Goal: Complete application form: Complete application form

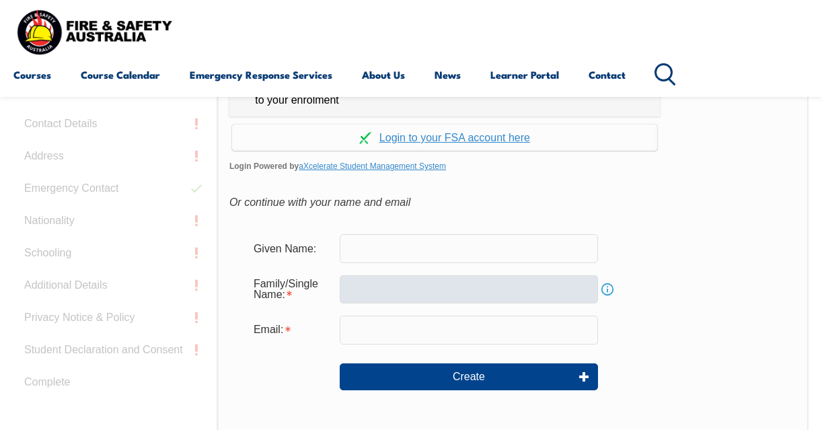
scroll to position [385, 0]
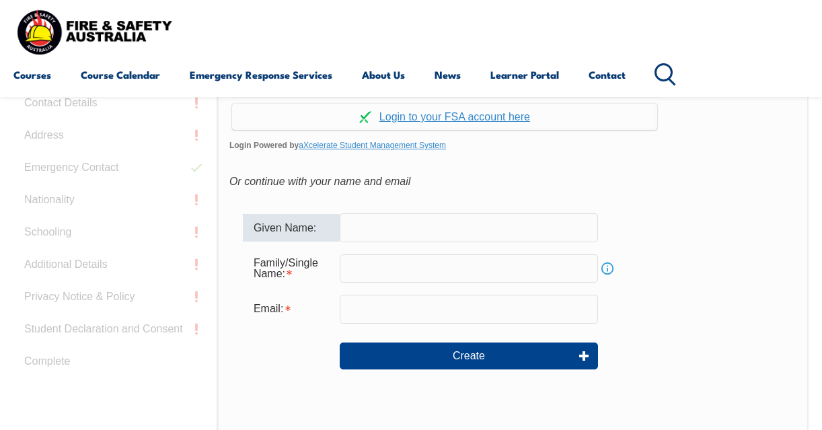
click at [369, 226] on input "text" at bounding box center [469, 227] width 258 height 28
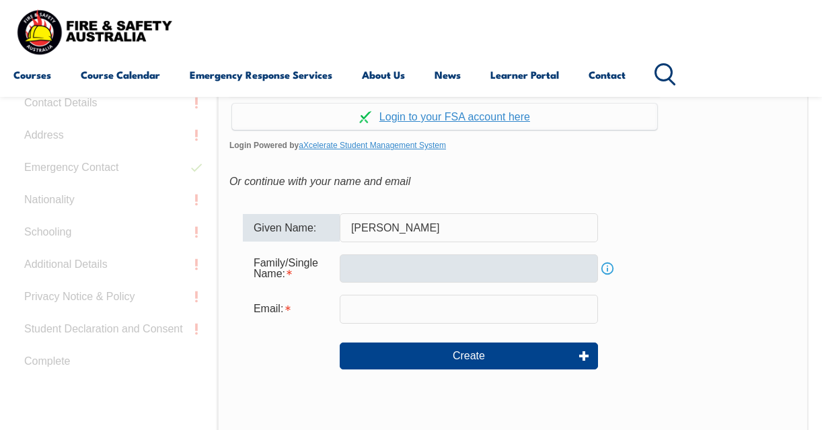
type input "[PERSON_NAME]"
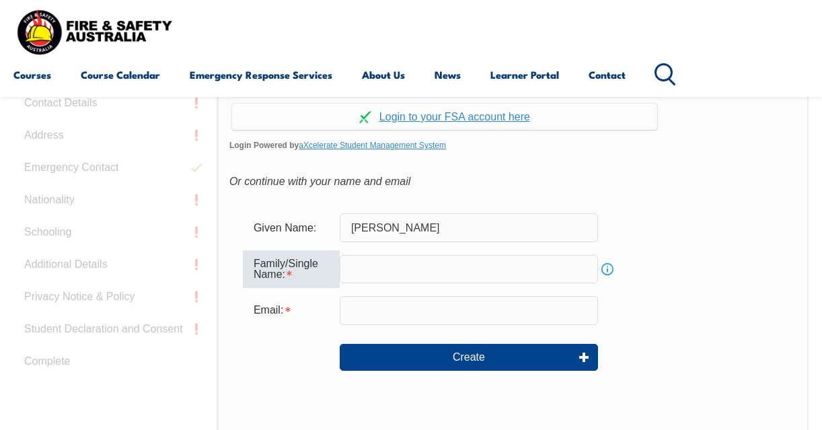
type input "V"
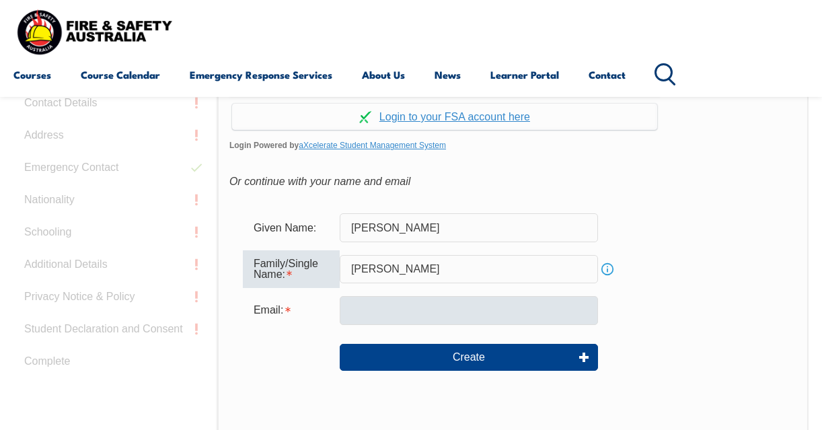
type input "[PERSON_NAME]"
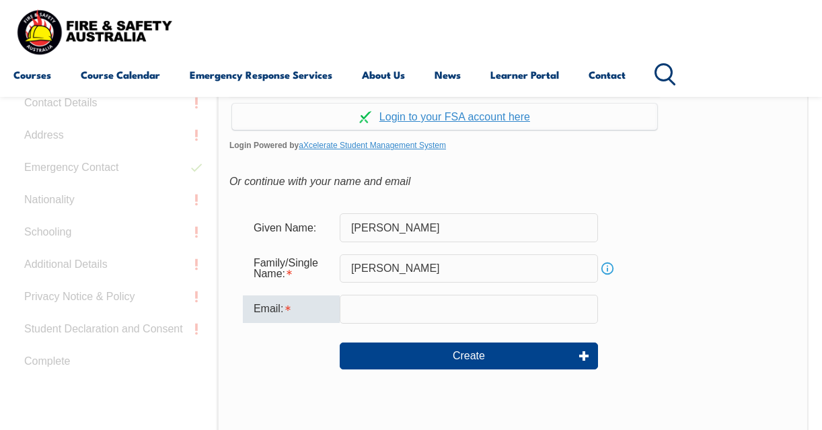
click at [406, 311] on input "email" at bounding box center [469, 309] width 258 height 28
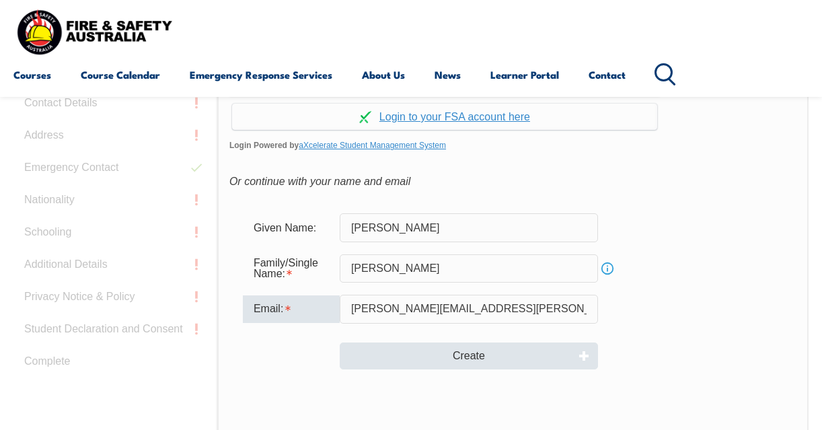
type input "[PERSON_NAME][EMAIL_ADDRESS][PERSON_NAME][DOMAIN_NAME]"
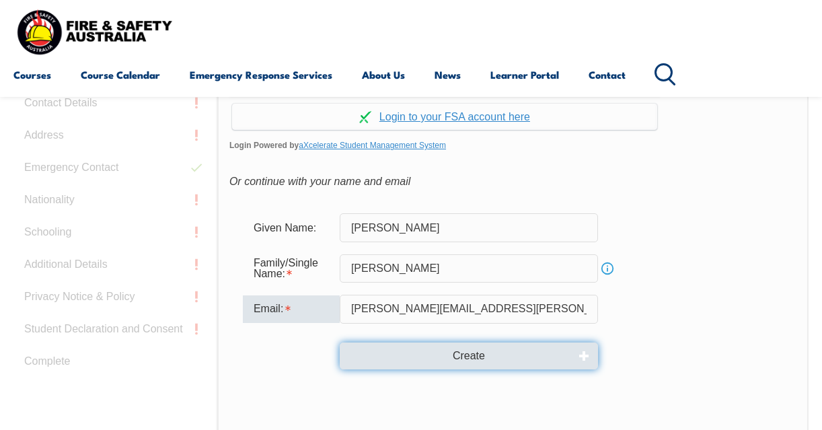
click at [481, 352] on button "Create" at bounding box center [469, 355] width 258 height 27
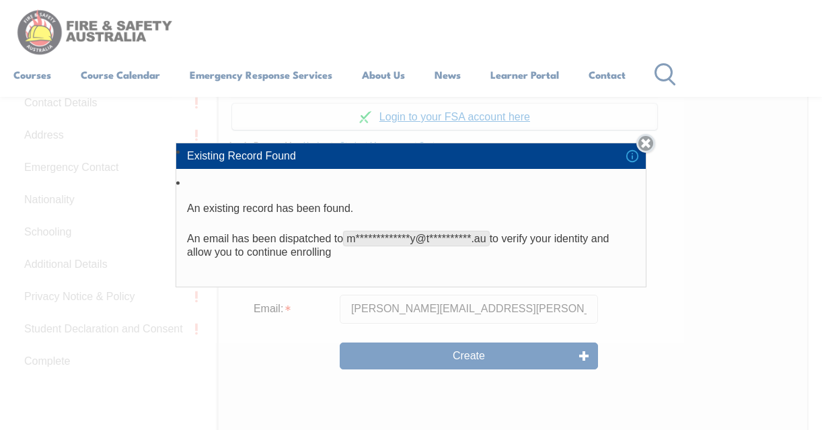
click at [650, 143] on link "Close" at bounding box center [645, 143] width 19 height 19
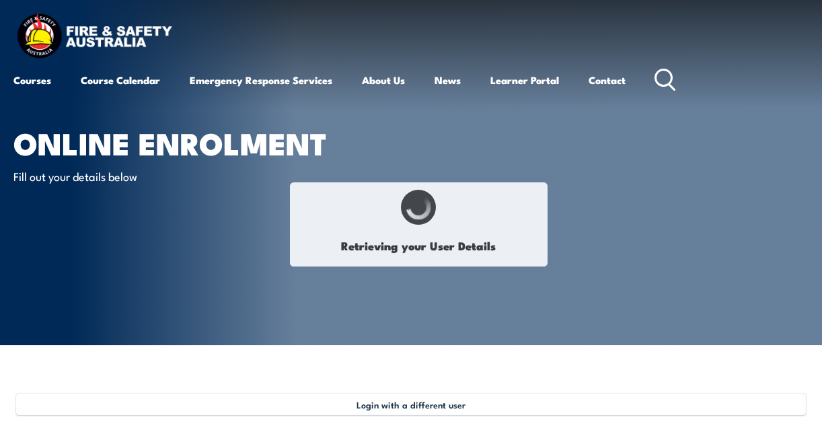
select select "Miss"
type input "Monique"
type input "Berry"
type input "May 14, 1982"
type input "BFEYTZDDT7"
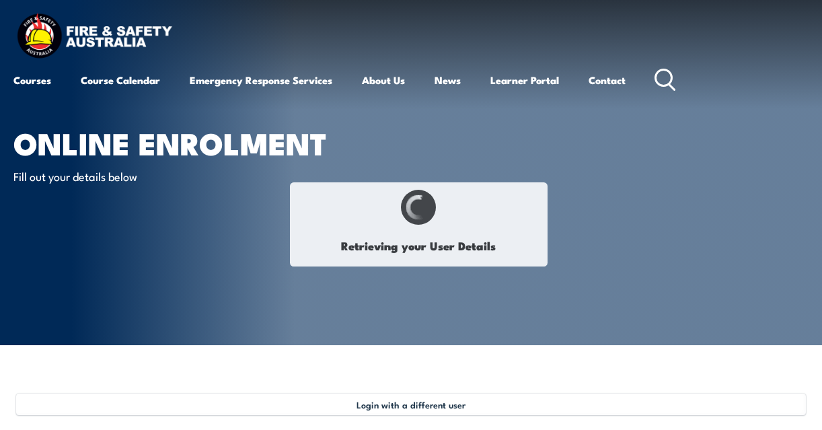
select select "F"
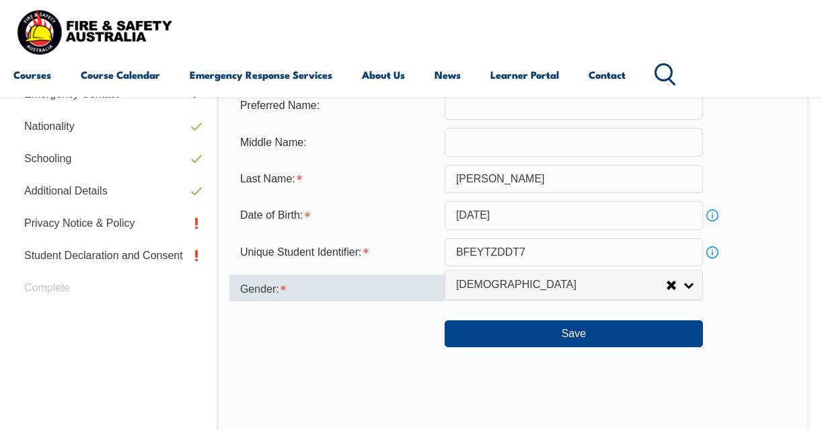
scroll to position [528, 0]
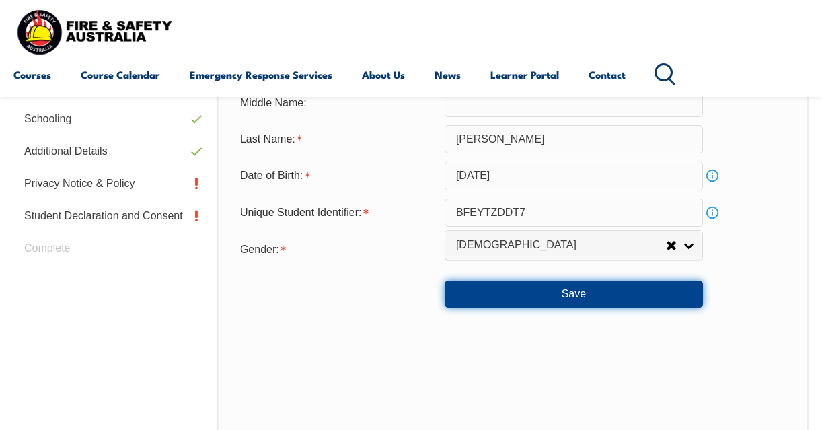
click at [581, 293] on button "Save" at bounding box center [573, 293] width 258 height 27
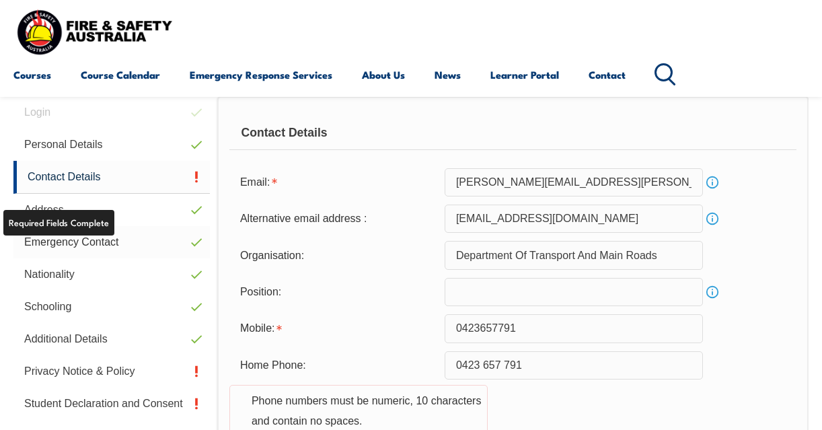
scroll to position [326, 0]
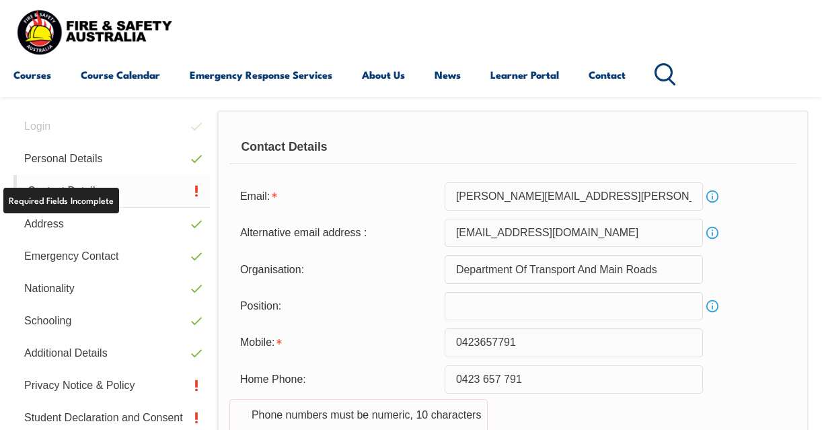
click at [143, 190] on link "Contact Details" at bounding box center [111, 191] width 196 height 33
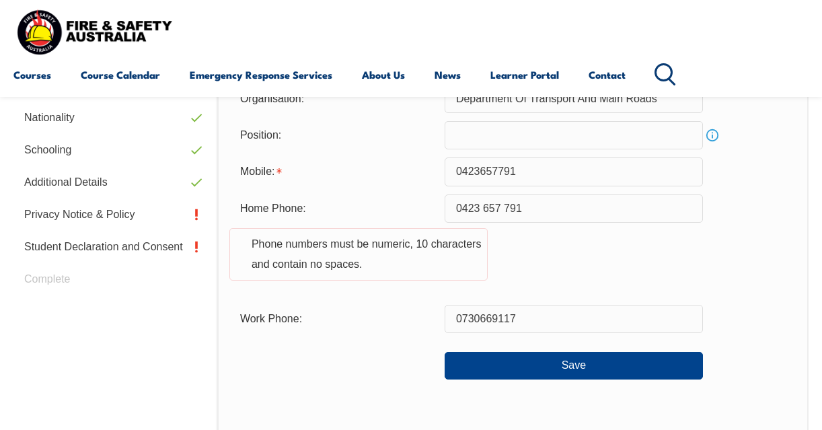
scroll to position [528, 0]
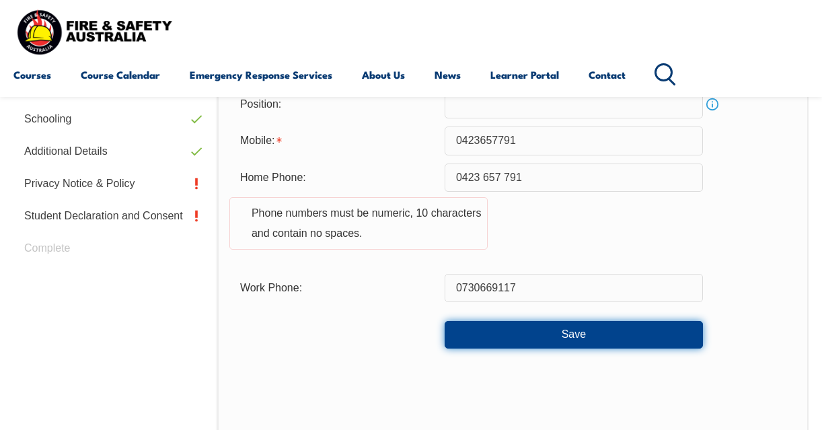
click at [588, 339] on button "Save" at bounding box center [573, 334] width 258 height 27
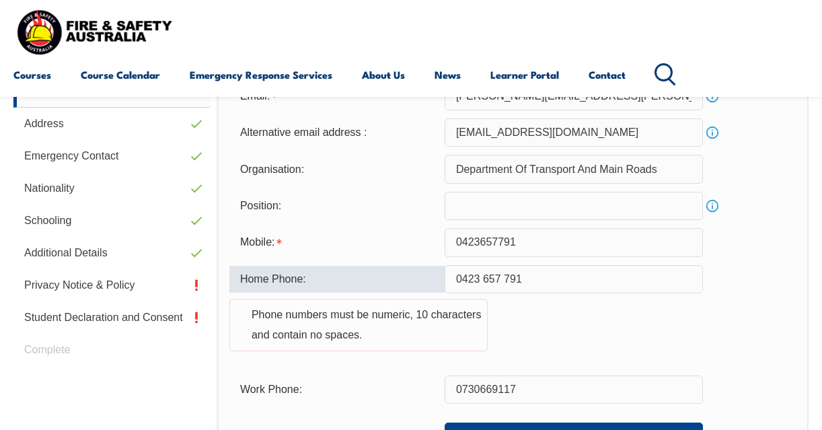
scroll to position [422, 0]
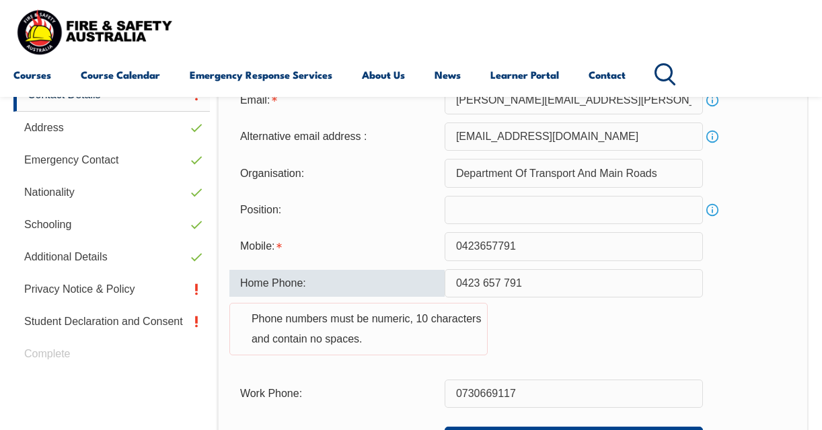
click at [454, 391] on input "0730669117" at bounding box center [573, 393] width 258 height 28
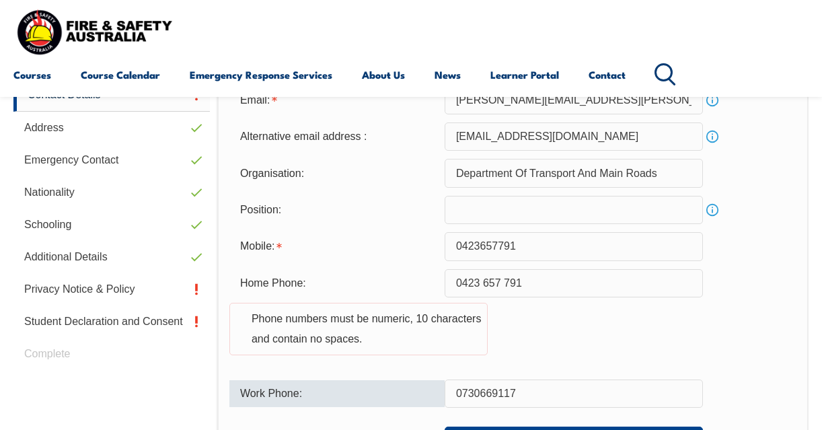
click at [561, 395] on input "0730669117" at bounding box center [573, 393] width 258 height 28
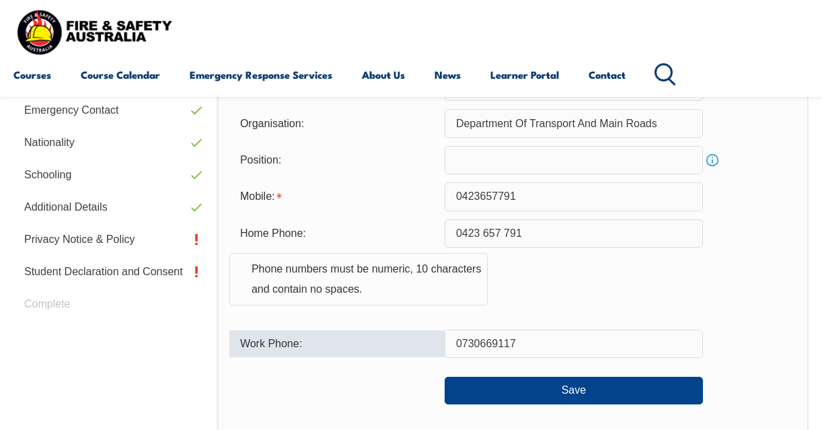
scroll to position [557, 0]
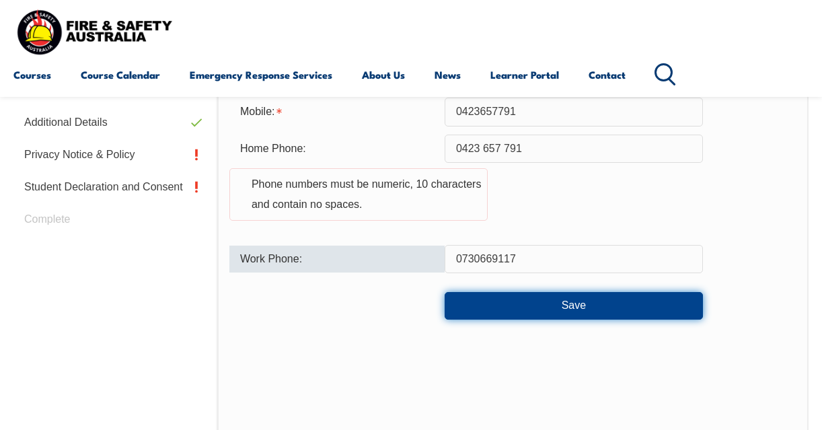
click at [488, 307] on button "Save" at bounding box center [573, 305] width 258 height 27
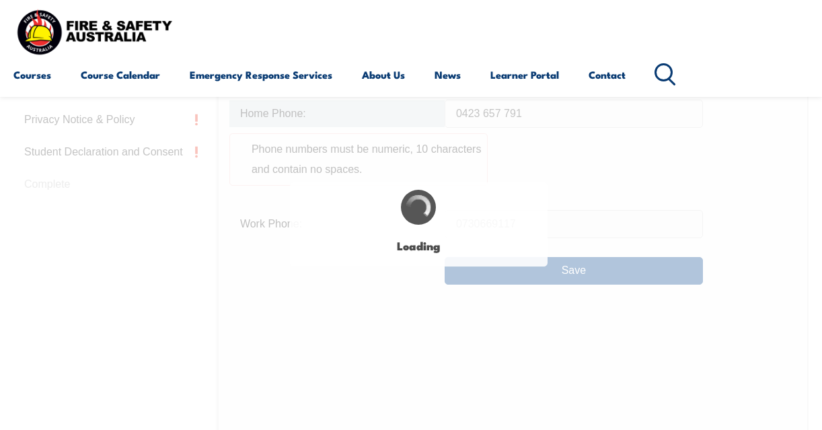
scroll to position [624, 0]
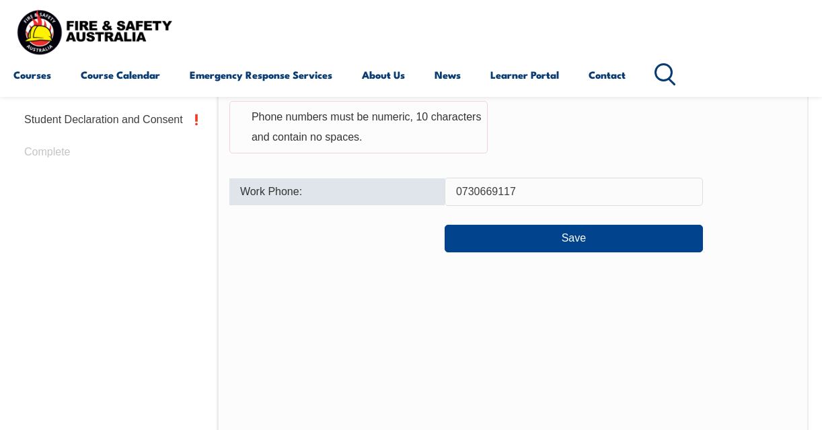
click at [553, 190] on input "0730669117" at bounding box center [573, 192] width 258 height 28
click at [548, 187] on input "0730669117" at bounding box center [573, 192] width 258 height 28
drag, startPoint x: 558, startPoint y: 187, endPoint x: 422, endPoint y: 188, distance: 136.5
click at [422, 188] on div "Work Phone: 0730669117" at bounding box center [512, 192] width 567 height 28
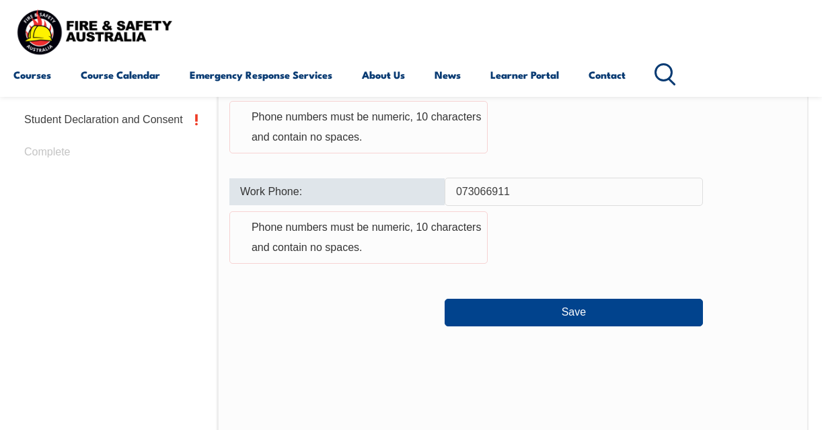
type input "0730669117"
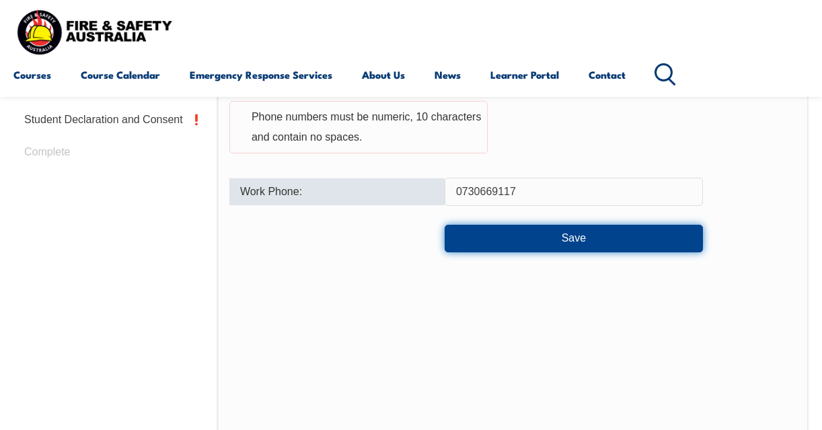
click at [521, 239] on button "Save" at bounding box center [573, 238] width 258 height 27
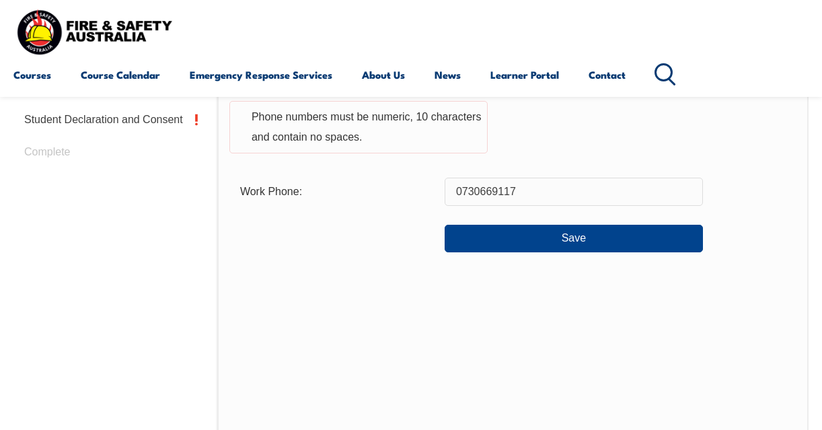
scroll to position [490, 0]
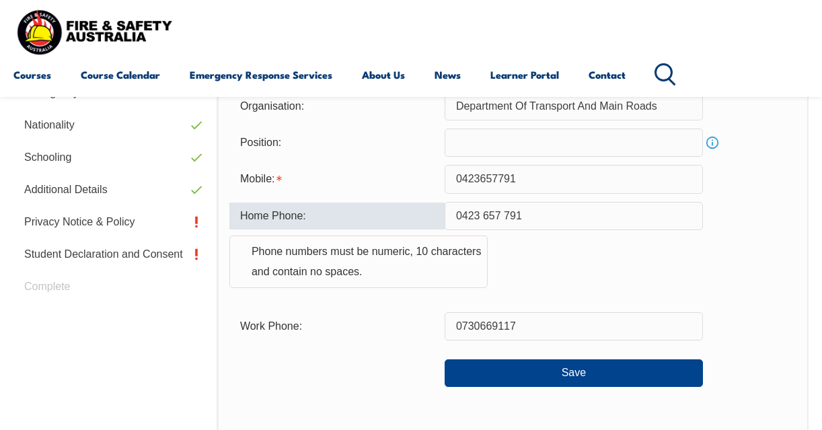
click at [510, 213] on input "0423 657 791" at bounding box center [573, 216] width 258 height 28
click at [504, 215] on input "0423 657 791" at bounding box center [573, 216] width 258 height 28
click at [481, 214] on input "0423 657791" at bounding box center [573, 216] width 258 height 28
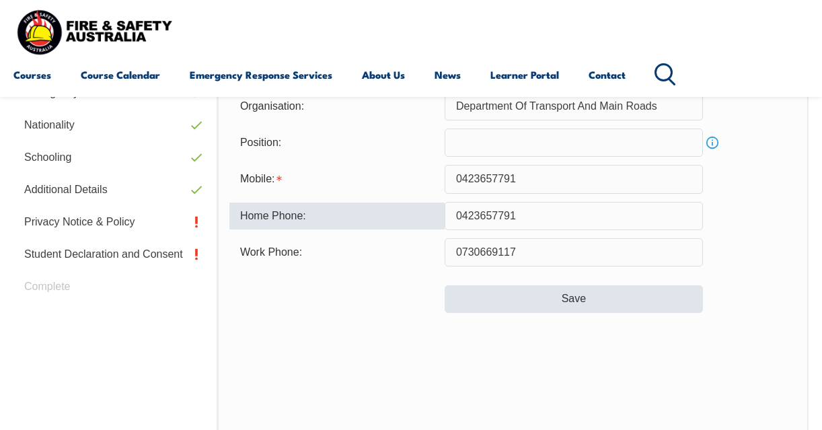
type input "0423657791"
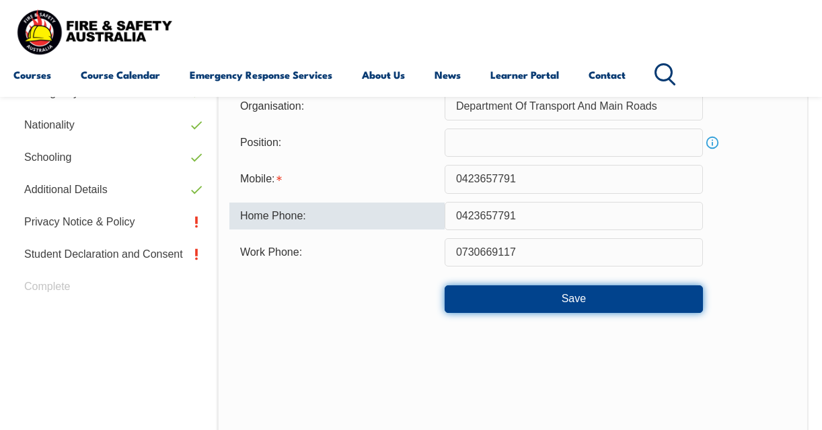
click at [527, 299] on button "Save" at bounding box center [573, 298] width 258 height 27
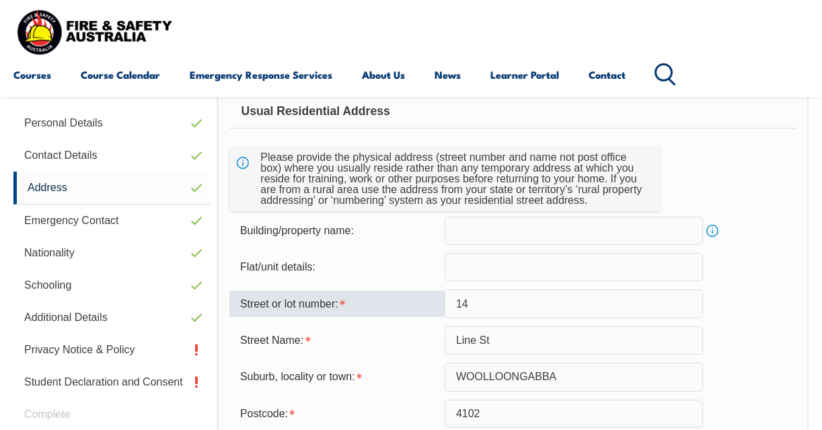
scroll to position [393, 0]
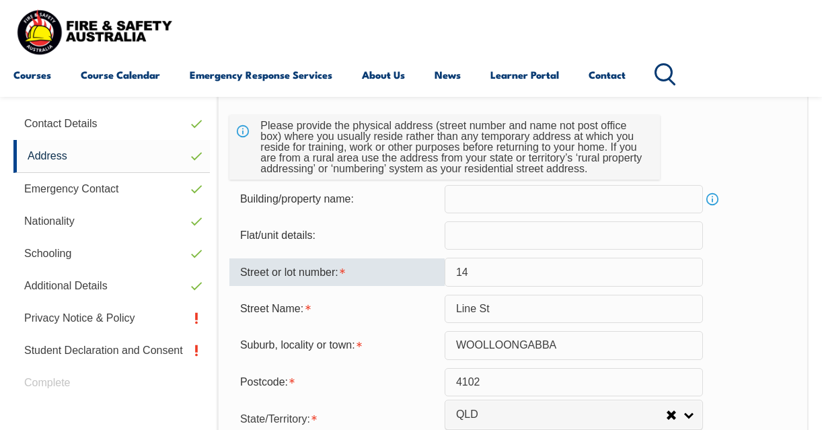
drag, startPoint x: 504, startPoint y: 272, endPoint x: 449, endPoint y: 272, distance: 55.8
click at [449, 272] on input "14" at bounding box center [573, 272] width 258 height 28
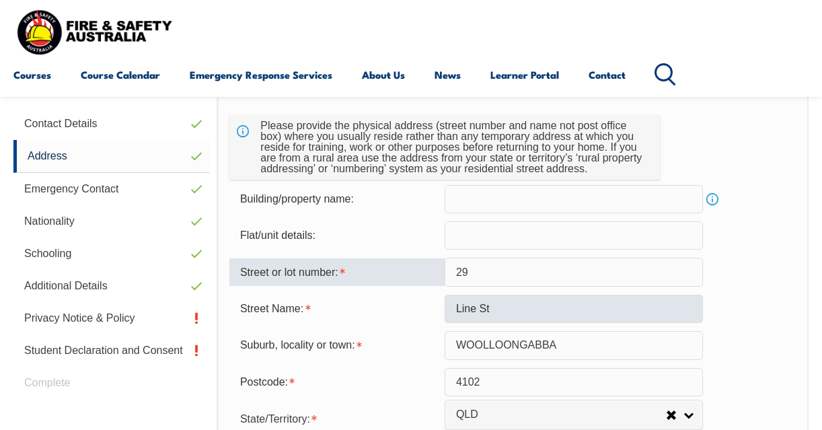
type input "29"
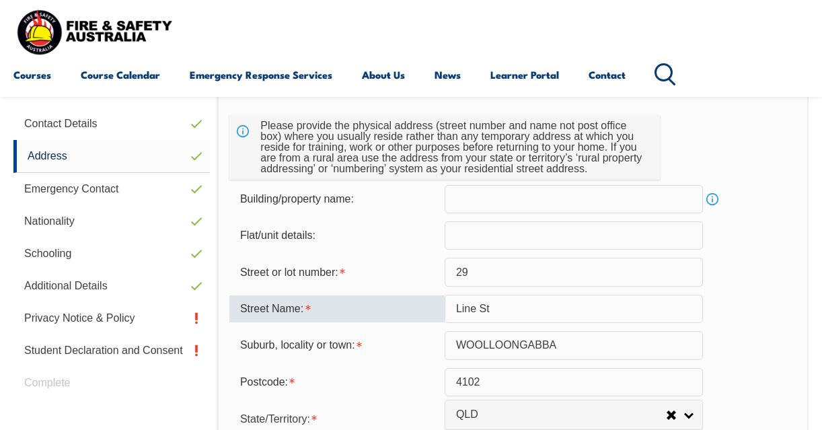
drag, startPoint x: 498, startPoint y: 313, endPoint x: 433, endPoint y: 319, distance: 65.4
click at [433, 319] on div "Street Name: Line St" at bounding box center [512, 309] width 567 height 28
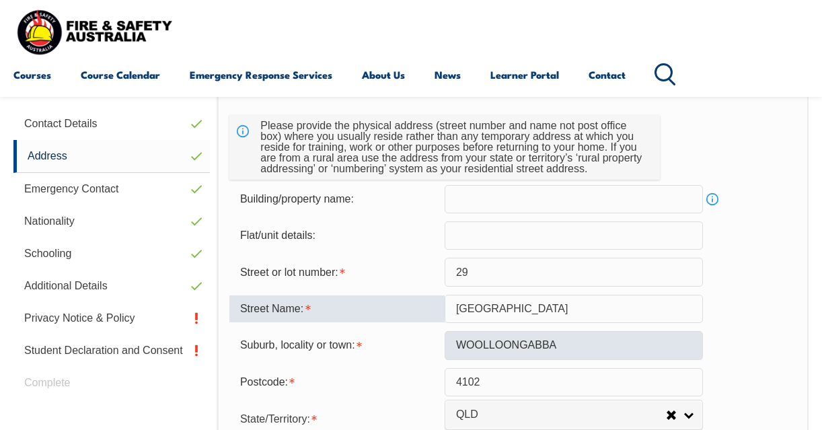
type input "Emperor Street"
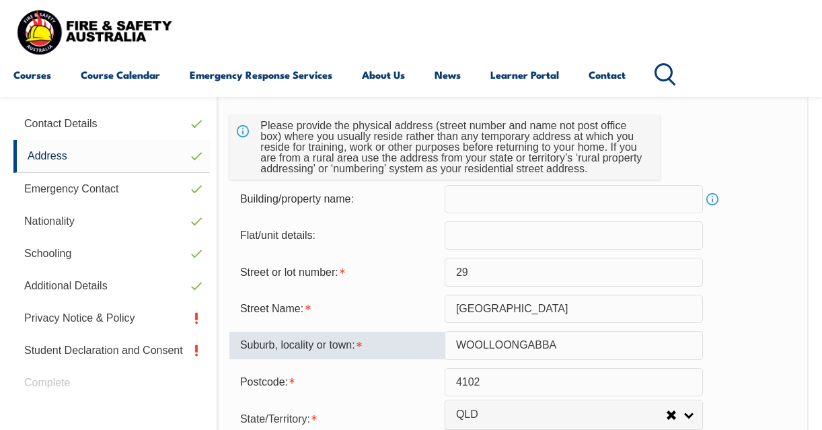
drag, startPoint x: 568, startPoint y: 341, endPoint x: 401, endPoint y: 355, distance: 168.0
click at [401, 355] on div "Suburb, locality or town: WOOLLOONGABBA" at bounding box center [512, 345] width 567 height 28
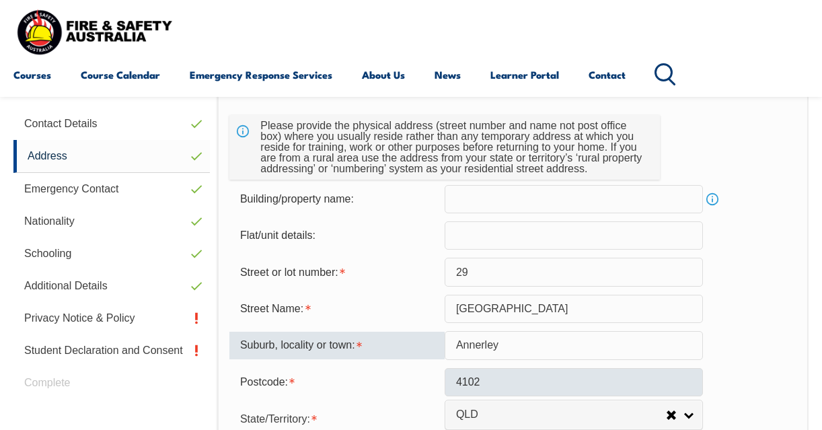
type input "Annerley"
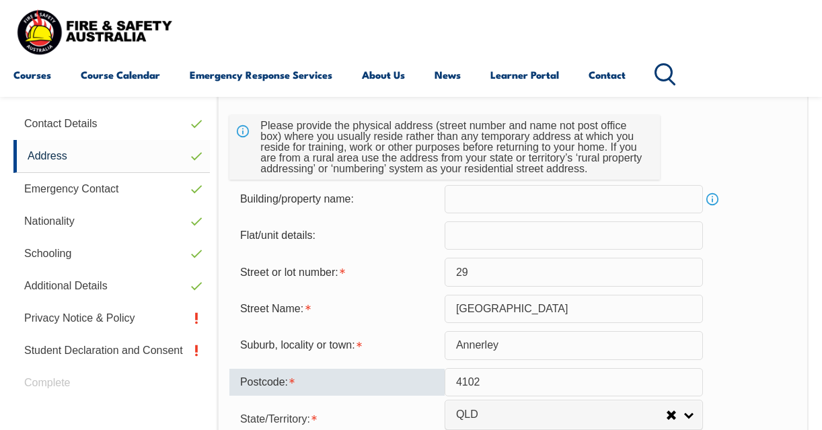
drag, startPoint x: 507, startPoint y: 379, endPoint x: 474, endPoint y: 379, distance: 33.0
click at [474, 379] on input "4102" at bounding box center [573, 382] width 258 height 28
type input "4103"
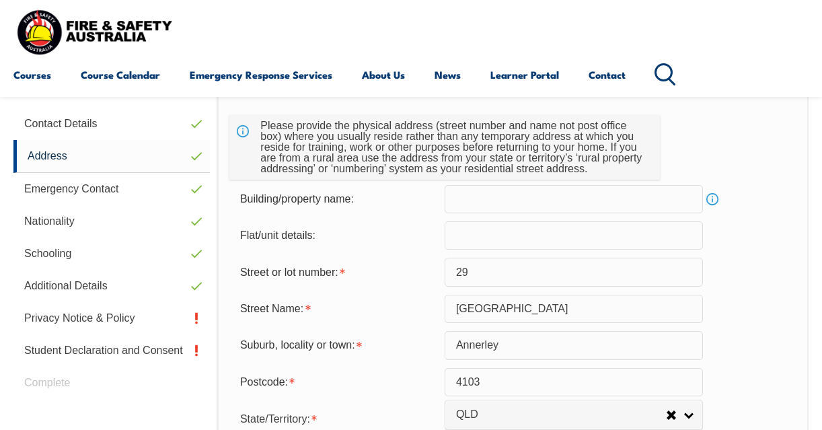
click at [735, 317] on div "Street Name: Emperor Street" at bounding box center [512, 309] width 567 height 28
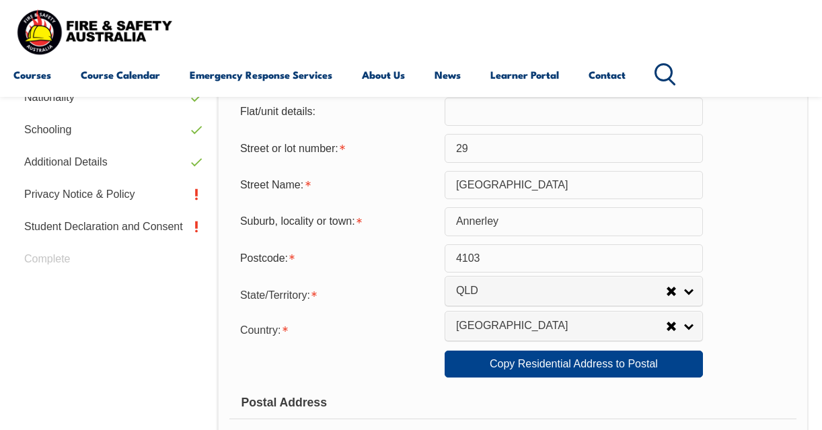
scroll to position [528, 0]
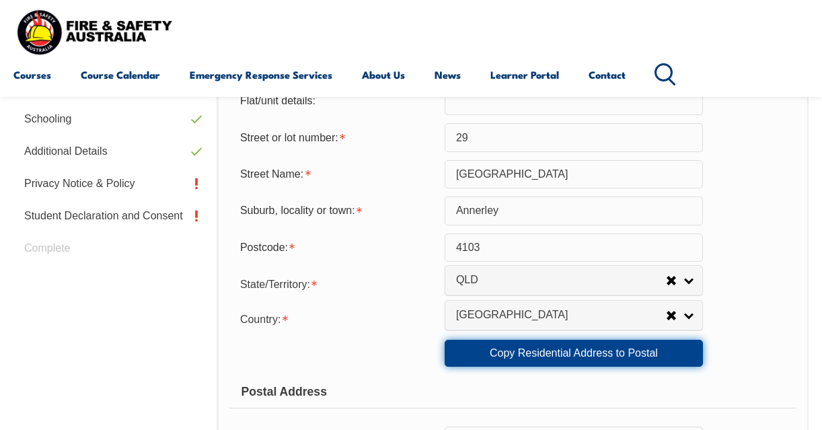
click at [551, 353] on link "Copy Residential Address to Postal" at bounding box center [573, 353] width 258 height 27
type input "29"
type input "Emperor Street"
type input "Annerley"
type input "4103"
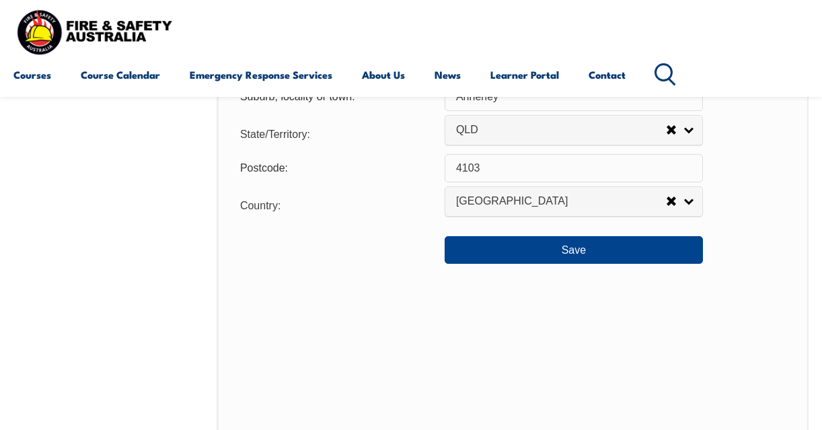
scroll to position [1066, 0]
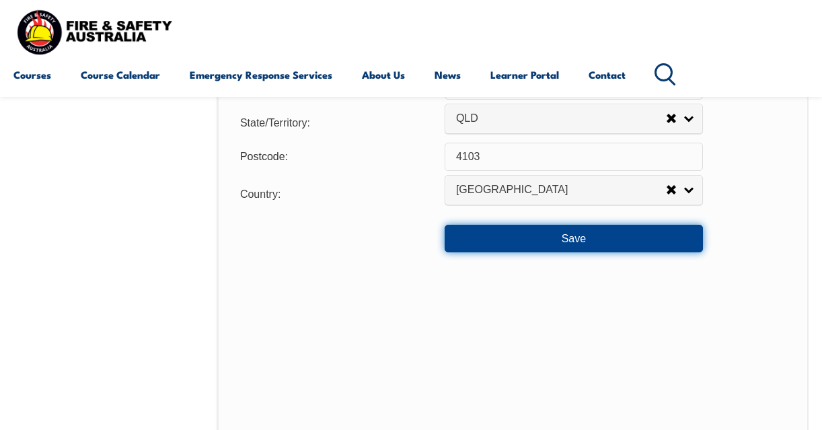
click at [582, 238] on button "Save" at bounding box center [573, 238] width 258 height 27
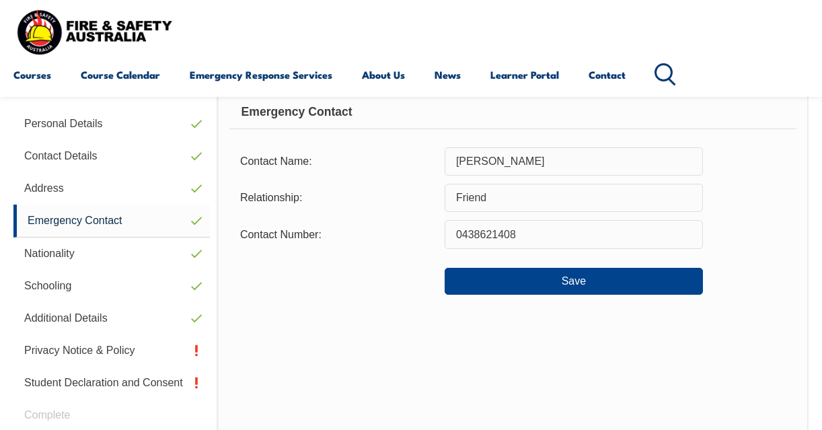
scroll to position [326, 0]
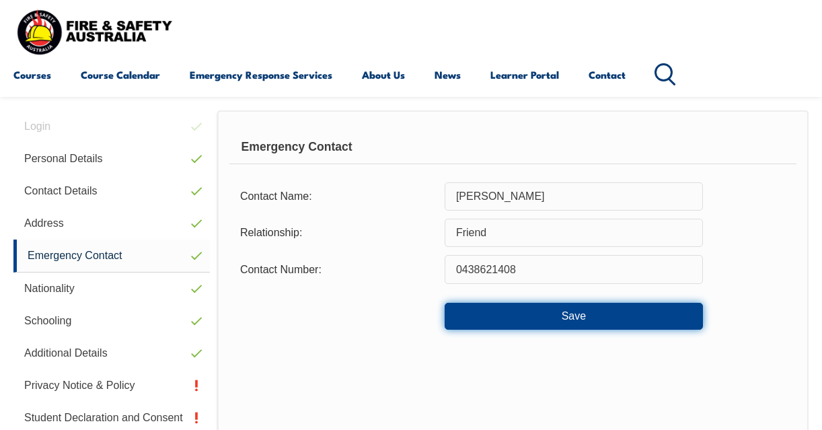
click at [569, 317] on button "Save" at bounding box center [573, 316] width 258 height 27
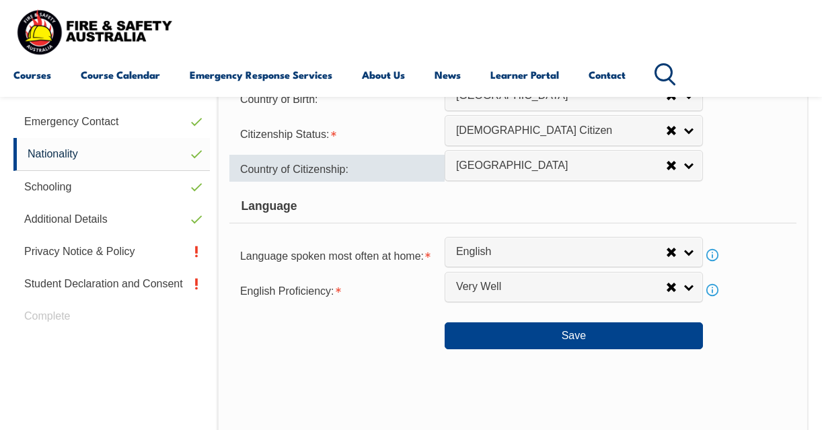
scroll to position [461, 0]
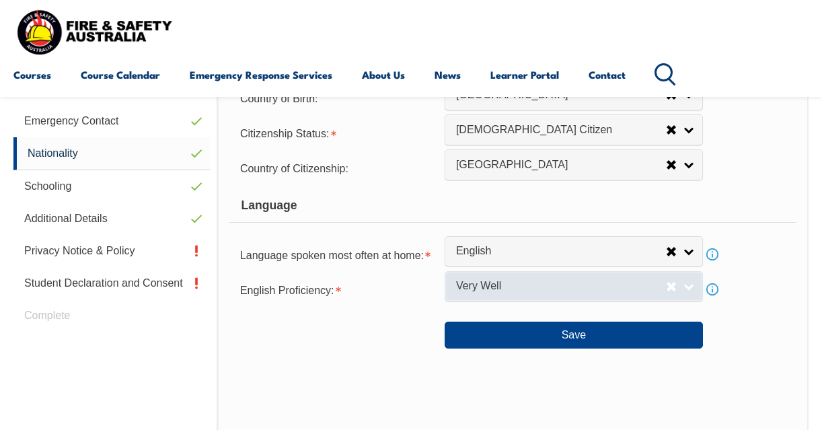
click at [687, 291] on link "Very Well" at bounding box center [573, 286] width 258 height 30
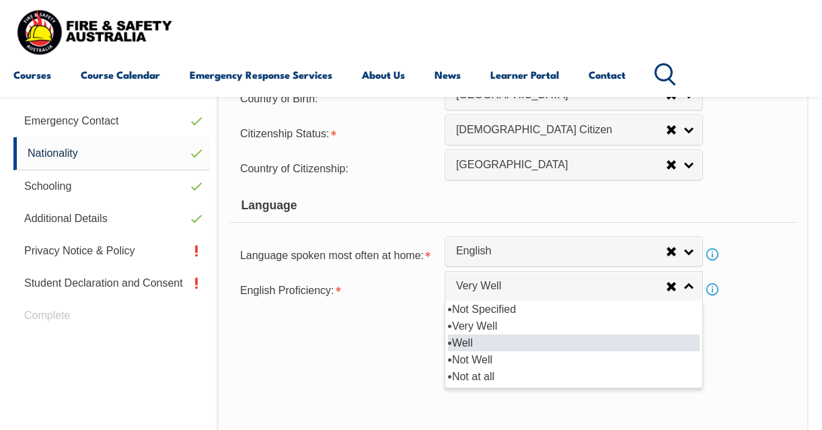
click at [533, 338] on li "Well" at bounding box center [573, 342] width 251 height 17
select select "2"
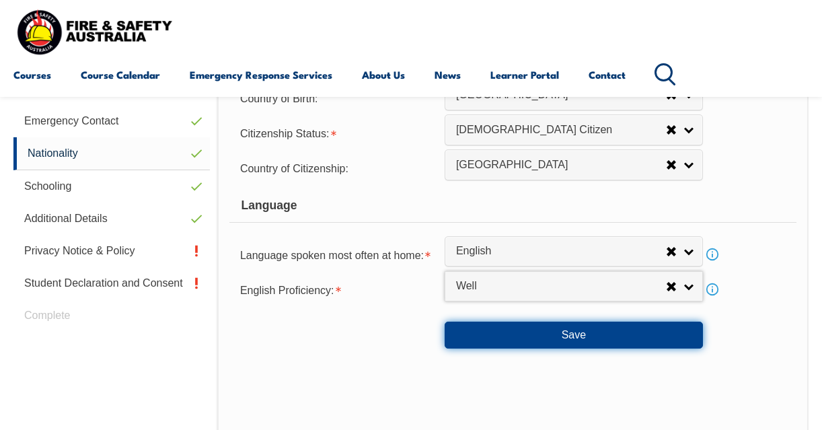
click at [568, 333] on button "Save" at bounding box center [573, 334] width 258 height 27
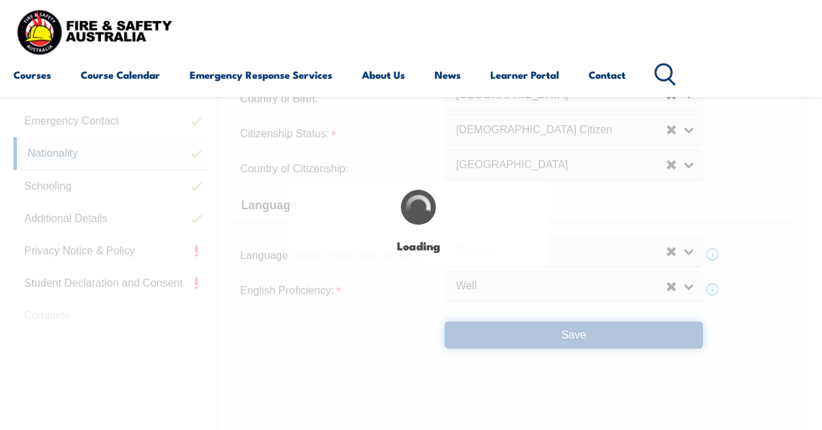
select select "false"
select select "true"
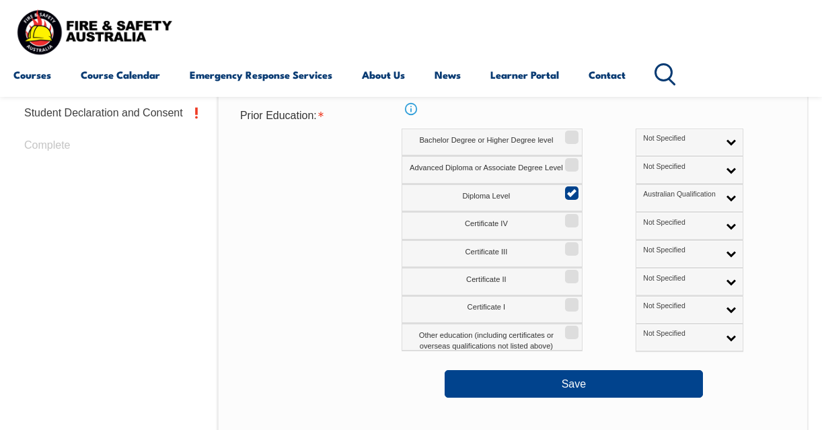
scroll to position [662, 0]
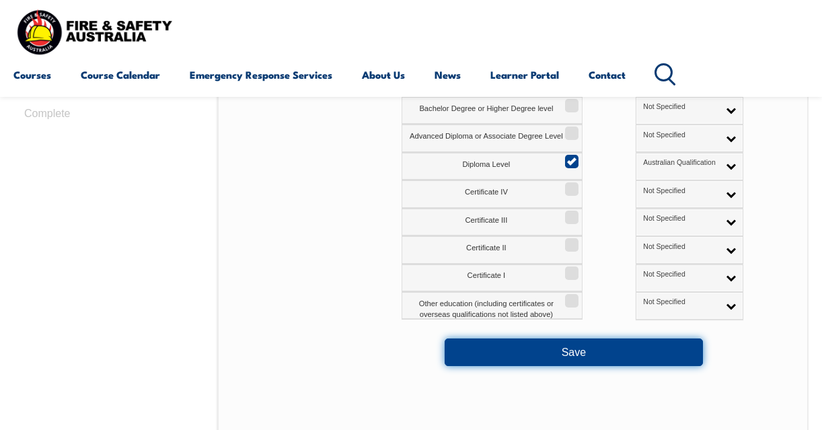
click at [563, 352] on button "Save" at bounding box center [573, 351] width 258 height 27
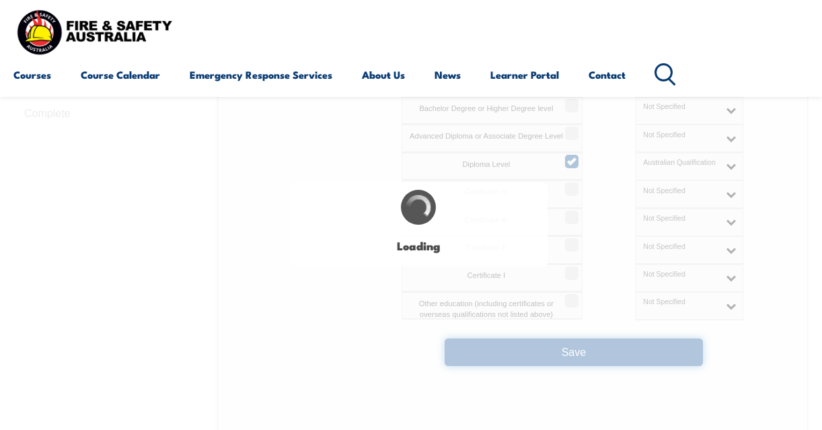
select select "false"
select select
select select "false"
select select "true"
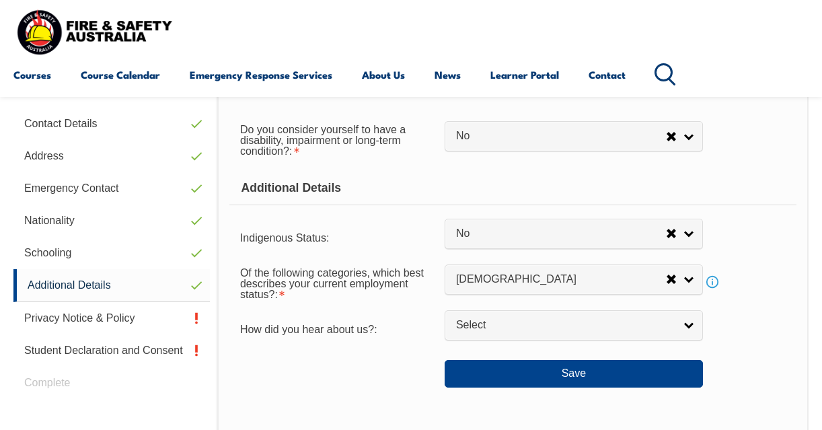
scroll to position [461, 0]
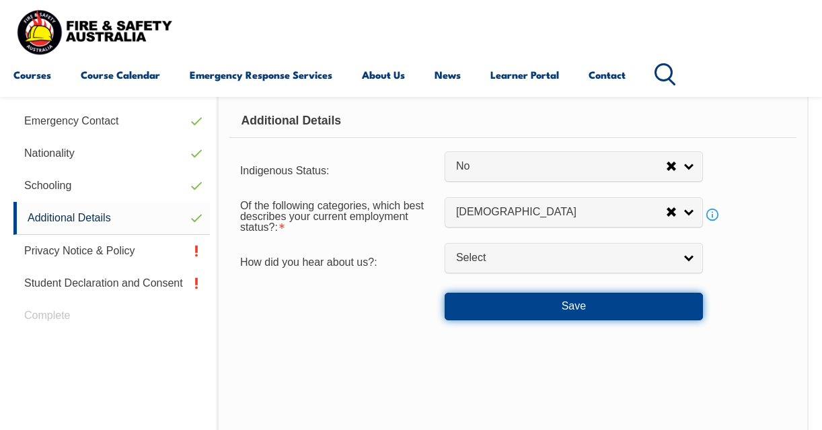
click at [486, 307] on button "Save" at bounding box center [573, 306] width 258 height 27
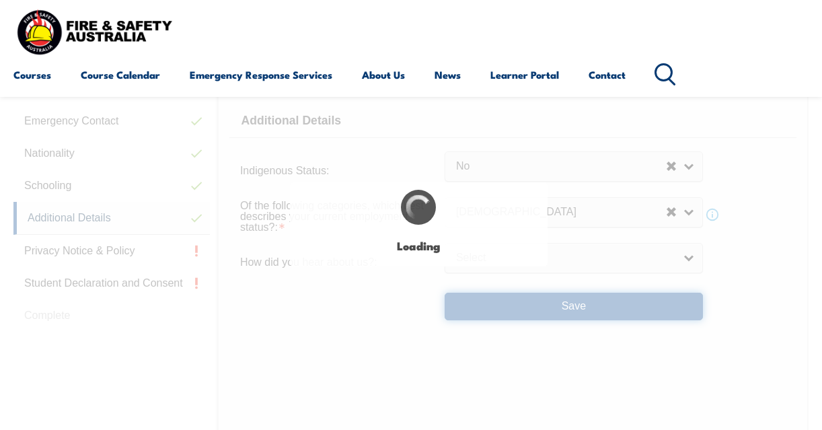
select select "false"
select select
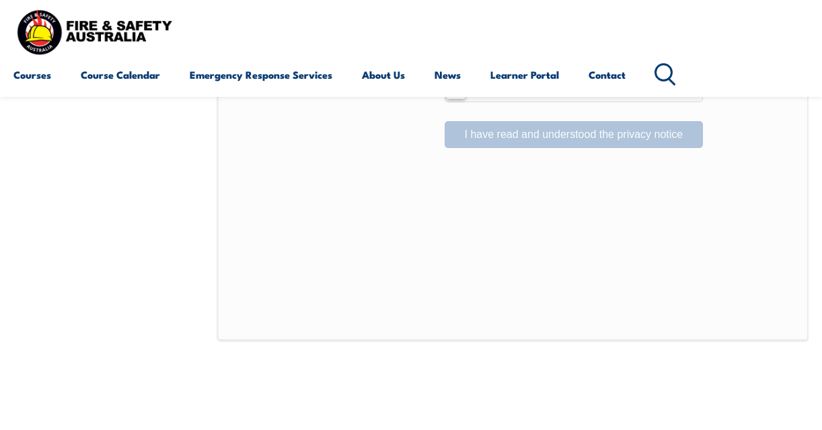
scroll to position [999, 0]
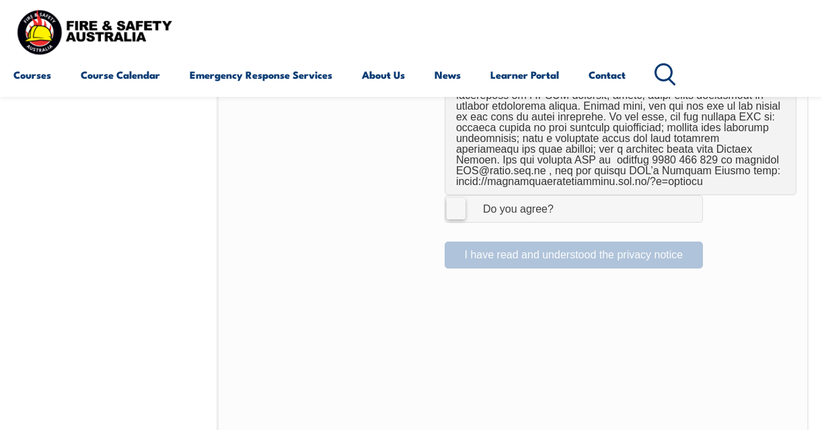
click at [456, 195] on label "I Agree Do you agree?" at bounding box center [573, 208] width 258 height 27
click at [564, 196] on input "I Agree Do you agree?" at bounding box center [575, 209] width 23 height 26
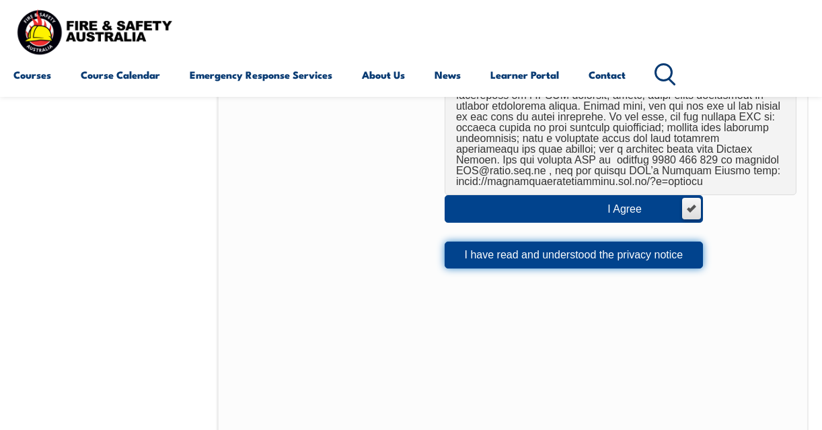
click at [537, 241] on button "I have read and understood the privacy notice" at bounding box center [573, 254] width 258 height 27
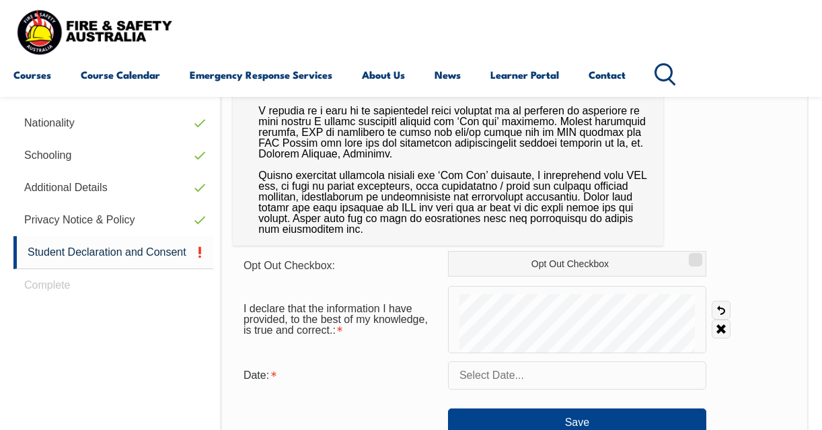
scroll to position [528, 0]
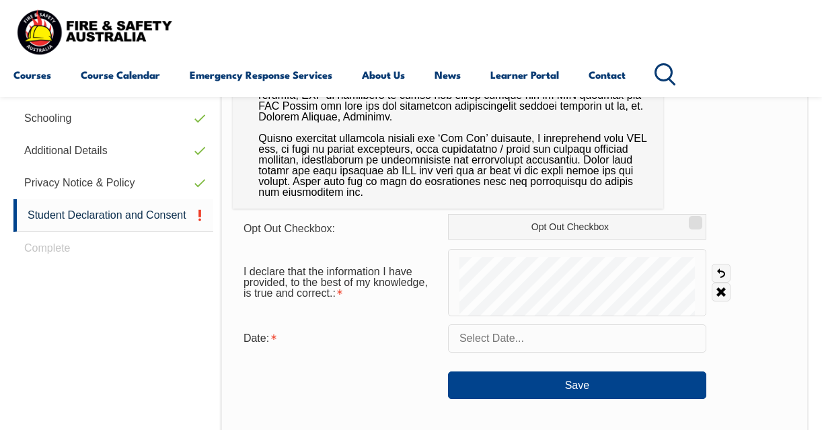
click at [462, 333] on input "text" at bounding box center [577, 338] width 258 height 28
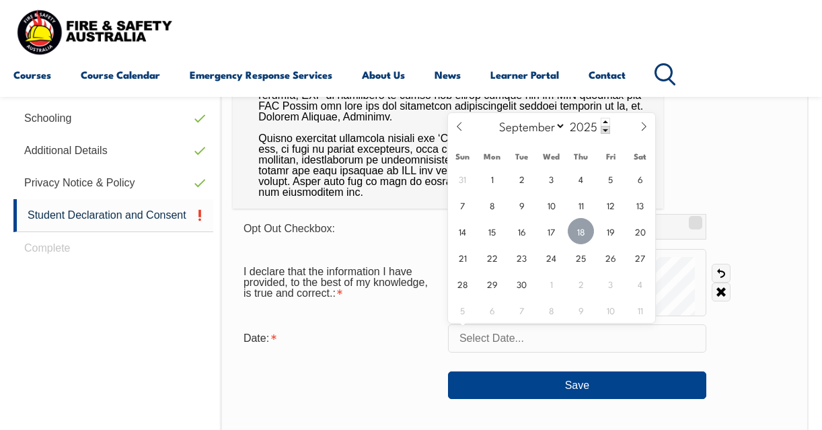
click at [586, 227] on span "18" at bounding box center [581, 231] width 26 height 26
type input "September 18, 2025"
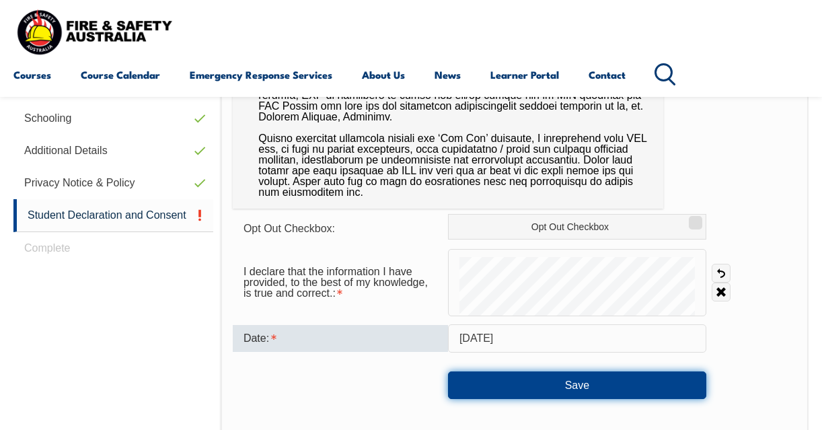
click at [564, 381] on button "Save" at bounding box center [577, 384] width 258 height 27
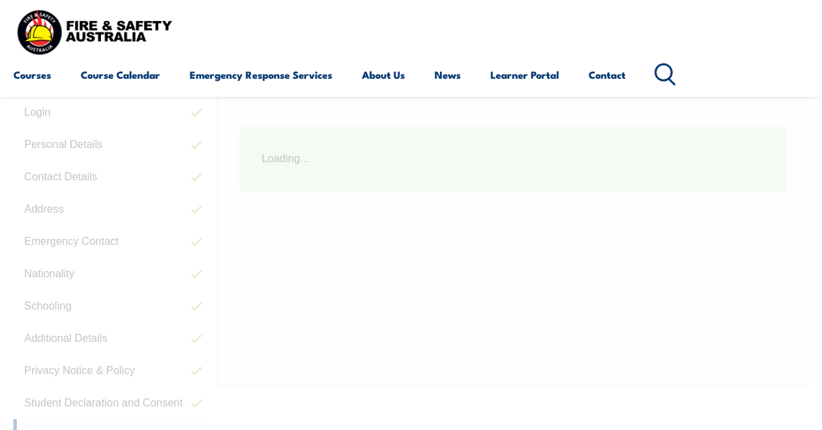
scroll to position [326, 0]
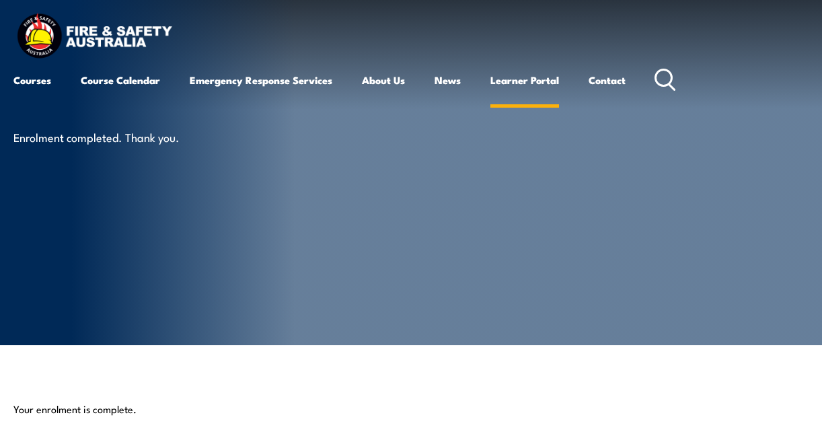
click at [533, 84] on link "Learner Portal" at bounding box center [524, 80] width 69 height 32
